Goal: Check status: Check status

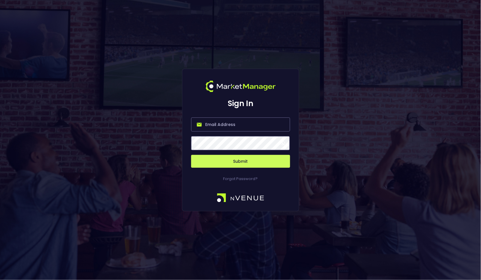
type input "[PERSON_NAME][EMAIL_ADDRESS][DOMAIN_NAME]"
click at [235, 161] on button "Submit" at bounding box center [240, 161] width 99 height 13
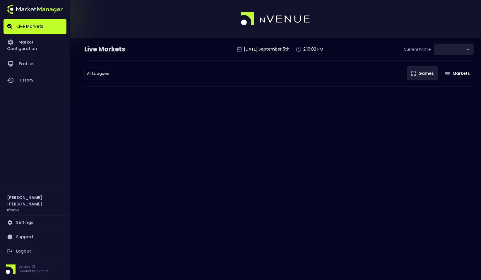
type input "0a763355-b225-40e6-8c79-2dda4ec7b2cf"
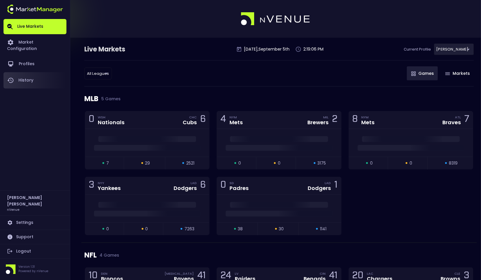
click at [37, 76] on link "History" at bounding box center [35, 80] width 63 height 16
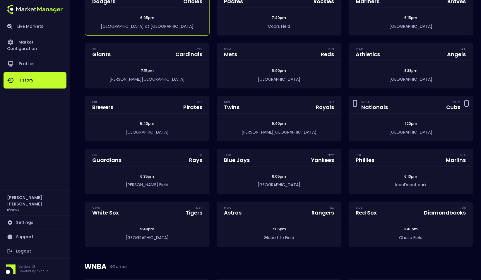
scroll to position [142, 0]
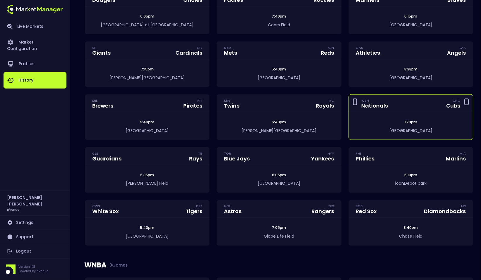
click at [383, 123] on div "1:20pm" at bounding box center [411, 122] width 124 height 5
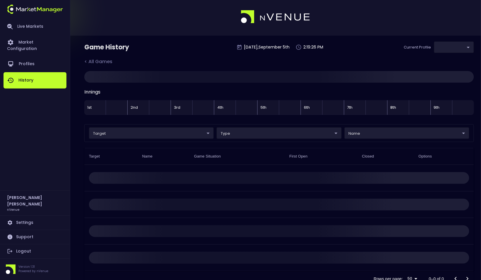
type input "0a763355-b225-40e6-8c79-2dda4ec7b2cf"
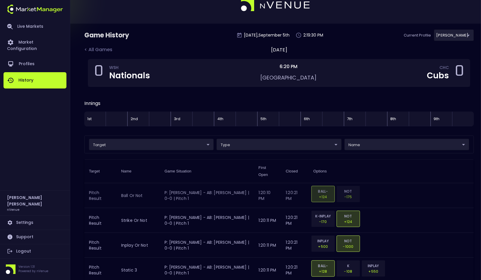
scroll to position [17, 0]
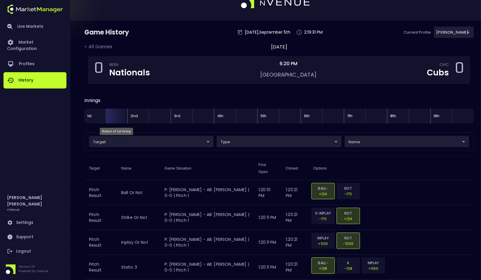
click at [118, 120] on div "Bottom of 1st Inning" at bounding box center [117, 116] width 22 height 15
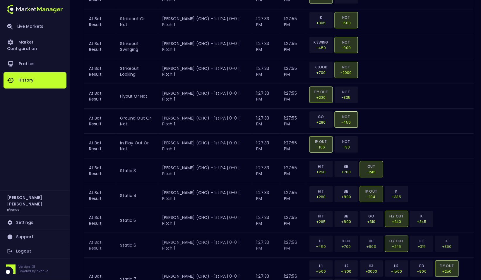
scroll to position [1259, 0]
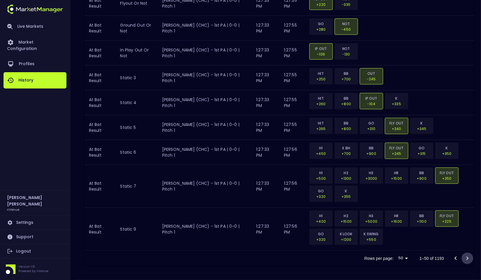
click at [465, 258] on icon "Go to next page" at bounding box center [467, 258] width 7 height 7
click at [468, 261] on icon "Go to next page" at bounding box center [467, 258] width 7 height 7
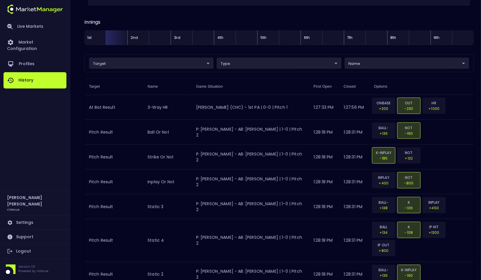
scroll to position [0, 0]
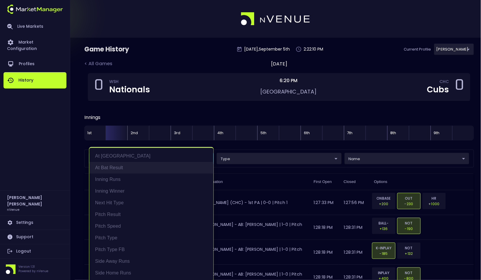
click at [140, 168] on li "At Bat Result" at bounding box center [151, 168] width 124 height 12
type input "At Bat Result"
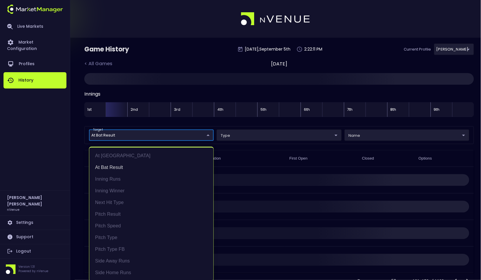
click at [83, 156] on div at bounding box center [240, 140] width 481 height 280
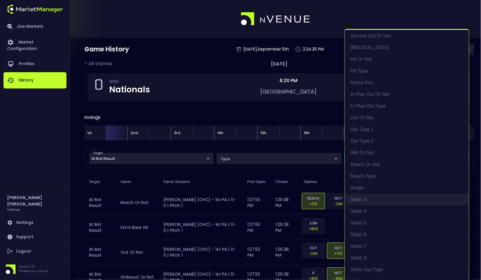
scroll to position [78, 0]
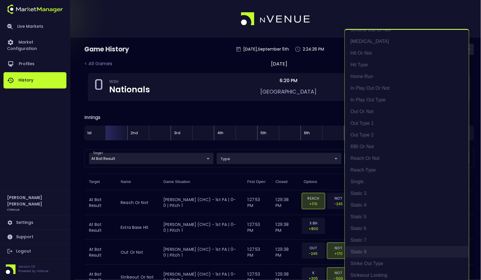
click at [379, 251] on li "Static 9" at bounding box center [407, 252] width 124 height 12
type input "Static 9"
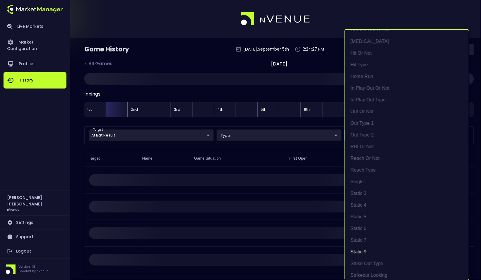
click at [294, 221] on div at bounding box center [240, 140] width 481 height 280
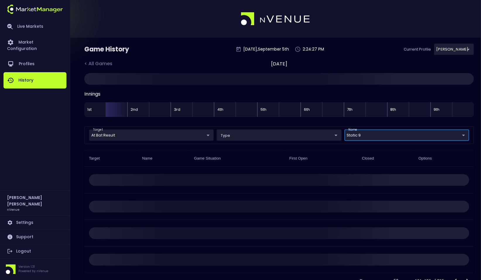
scroll to position [0, 0]
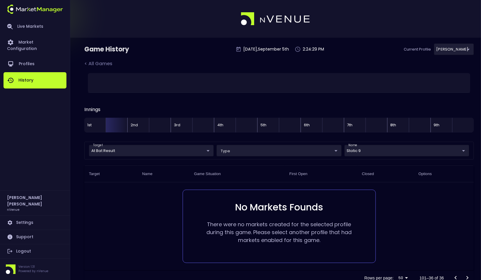
click at [391, 195] on td "No Markets Founds There were no markets created for the selected profile during…" at bounding box center [279, 227] width 390 height 88
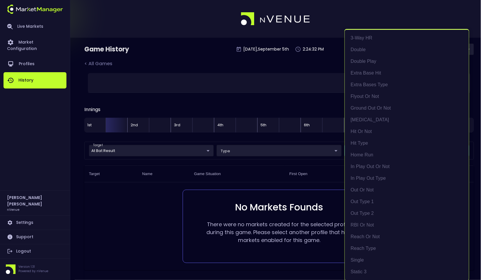
click at [377, 153] on body "Live Markets Market Configuration Profiles History [PERSON_NAME] nVenue Setting…" at bounding box center [240, 150] width 481 height 300
click at [389, 203] on li "Static 9" at bounding box center [407, 203] width 124 height 12
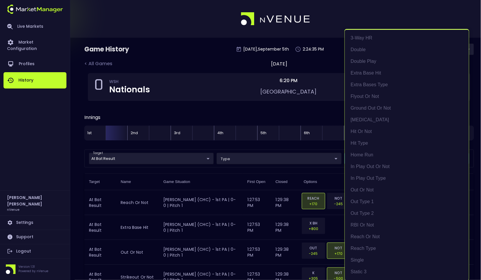
scroll to position [0, 0]
click at [309, 208] on div at bounding box center [240, 140] width 481 height 280
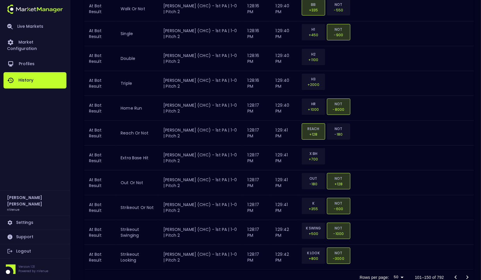
scroll to position [1259, 0]
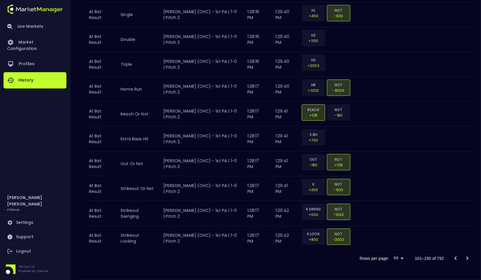
click at [467, 260] on icon "Go to next page" at bounding box center [468, 259] width 2 height 4
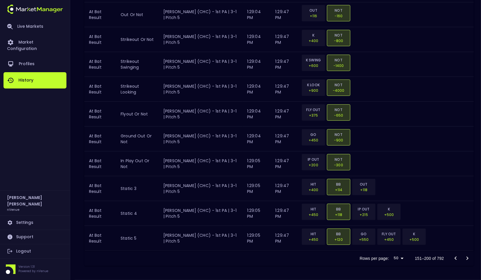
click at [468, 261] on icon "Go to next page" at bounding box center [467, 258] width 7 height 7
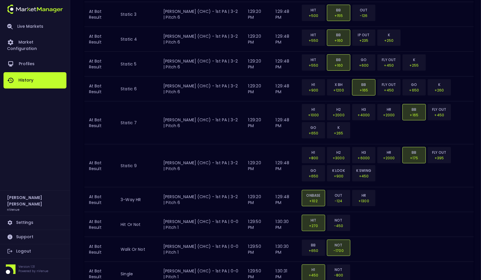
scroll to position [719, 0]
